Goal: Information Seeking & Learning: Check status

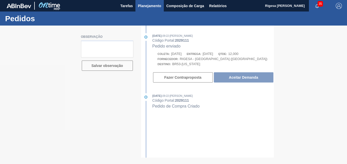
click at [141, 4] on span "Planejamento" at bounding box center [149, 6] width 23 height 6
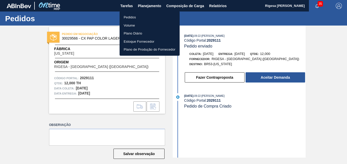
click at [131, 16] on li "Pedidos" at bounding box center [149, 17] width 60 height 8
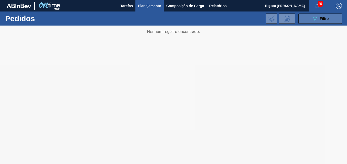
click at [312, 20] on icon "089F7B8B-B2A5-4AFE-B5C0-19BA573D28AC" at bounding box center [314, 19] width 6 height 6
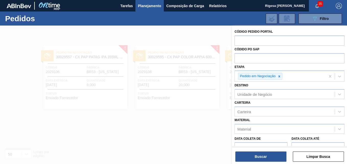
click at [257, 157] on button "Buscar" at bounding box center [260, 156] width 51 height 10
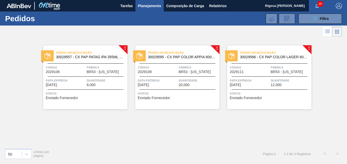
click at [73, 51] on span "Pedido em Negociação" at bounding box center [91, 52] width 71 height 5
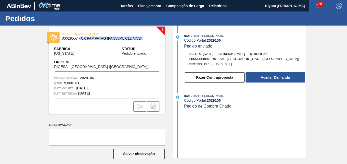
drag, startPoint x: 80, startPoint y: 38, endPoint x: 142, endPoint y: 38, distance: 61.8
click at [142, 38] on span "30029557 - CX PAP PATAG IPA 355ML C12 NIV24" at bounding box center [108, 39] width 93 height 4
copy span "CX PAP PATAG IPA 355ML C12 NIV24"
click at [154, 21] on div "Pedidos" at bounding box center [173, 18] width 347 height 14
click at [226, 19] on div "Pedidos" at bounding box center [173, 18] width 347 height 14
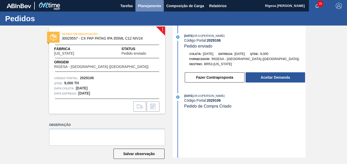
click at [147, 6] on span "Planejamento" at bounding box center [149, 6] width 23 height 6
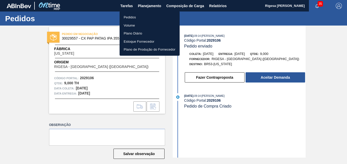
click at [131, 16] on li "Pedidos" at bounding box center [149, 17] width 60 height 8
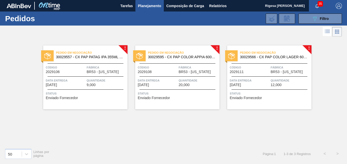
click at [169, 53] on span "Pedido em Negociação" at bounding box center [183, 52] width 71 height 5
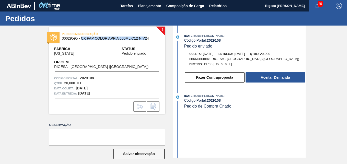
drag, startPoint x: 80, startPoint y: 38, endPoint x: 147, endPoint y: 37, distance: 66.9
click at [147, 37] on span "30029595 - CX PAP COLOR APPIA 600ML C12 NIV24" at bounding box center [108, 39] width 93 height 4
copy span "CX PAP COLOR APPIA 600ML C12 NIV2"
click at [101, 45] on div at bounding box center [107, 45] width 104 height 0
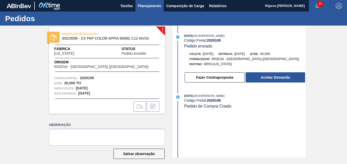
click at [145, 7] on span "Planejamento" at bounding box center [149, 6] width 23 height 6
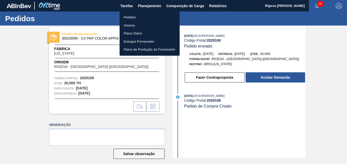
click at [137, 16] on li "Pedidos" at bounding box center [149, 17] width 60 height 8
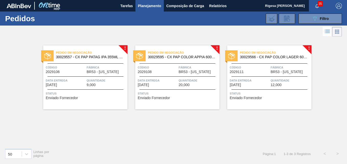
click at [255, 66] on span "Código" at bounding box center [249, 67] width 40 height 5
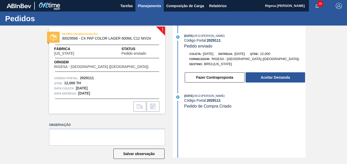
click at [150, 5] on span "Planejamento" at bounding box center [149, 6] width 23 height 6
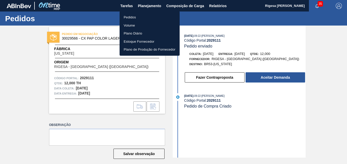
click at [134, 16] on li "Pedidos" at bounding box center [149, 17] width 60 height 8
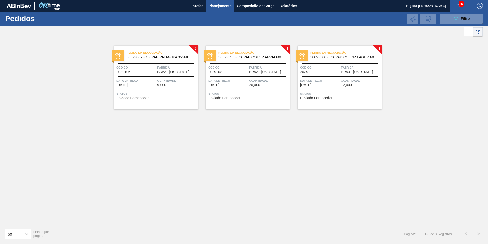
click at [20, 75] on div "! Pedido em Negociação 30029557 - CX PAP PATAG IPA 355ML C12 NIV24 Código 20291…" at bounding box center [244, 131] width 488 height 186
